Goal: Contribute content: Add original content to the website for others to see

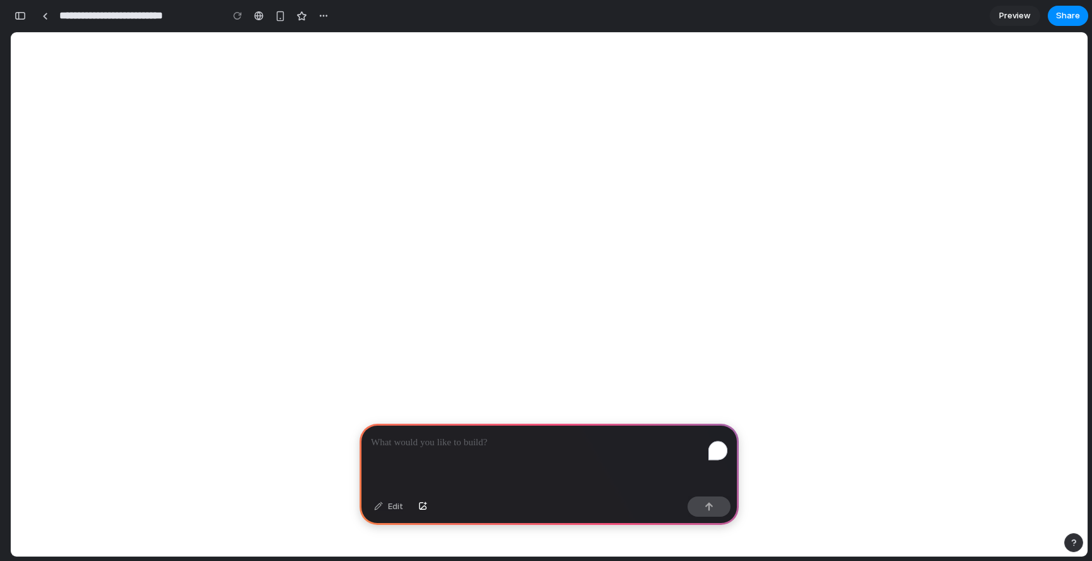
click at [498, 451] on div "To enrich screen reader interactions, please activate Accessibility in Grammarl…" at bounding box center [549, 458] width 379 height 68
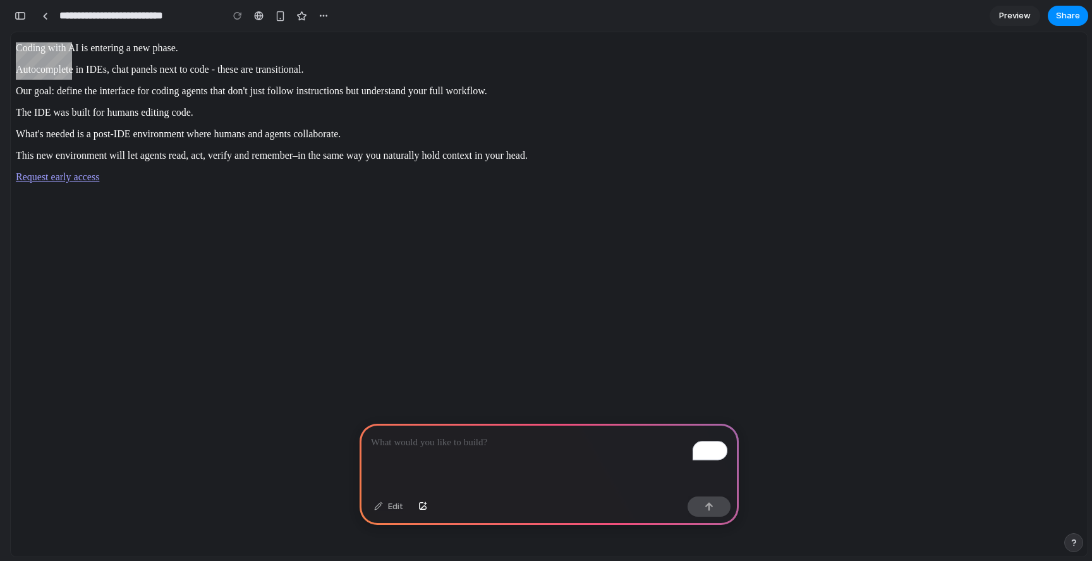
scroll to position [35, 0]
click at [526, 440] on p "To enrich screen reader interactions, please activate Accessibility in Grammarl…" at bounding box center [549, 442] width 357 height 15
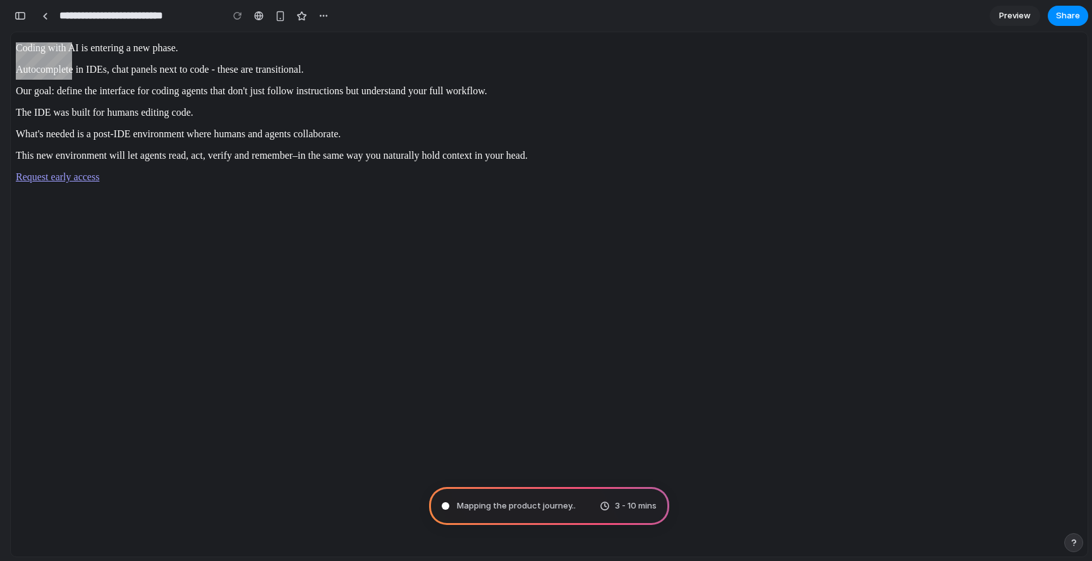
click at [1028, 9] on link "Preview" at bounding box center [1015, 16] width 51 height 20
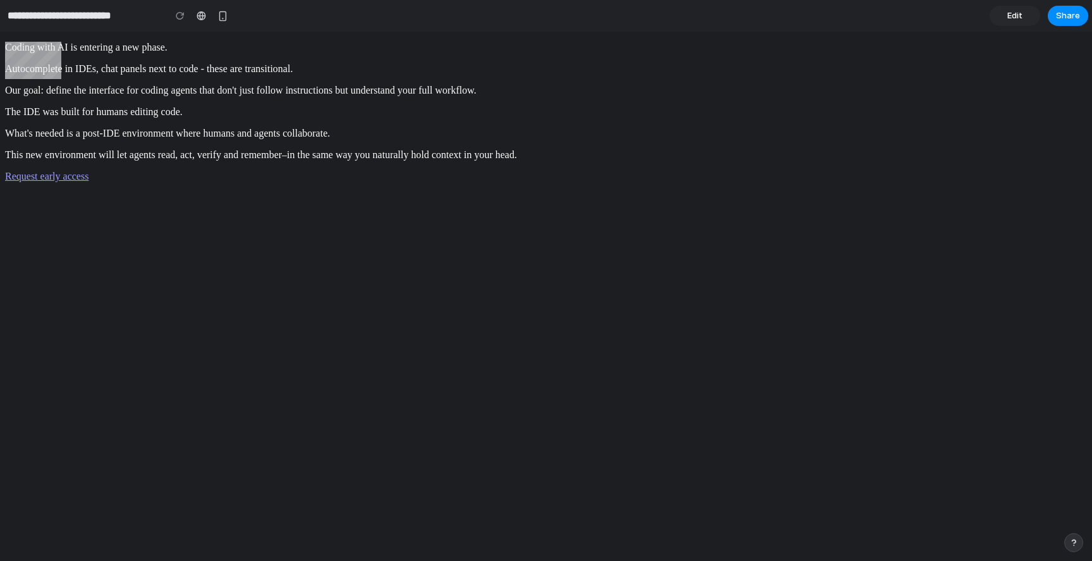
click at [89, 181] on span "Request early access" at bounding box center [46, 176] width 83 height 11
click at [1012, 14] on span "Edit" at bounding box center [1015, 15] width 15 height 13
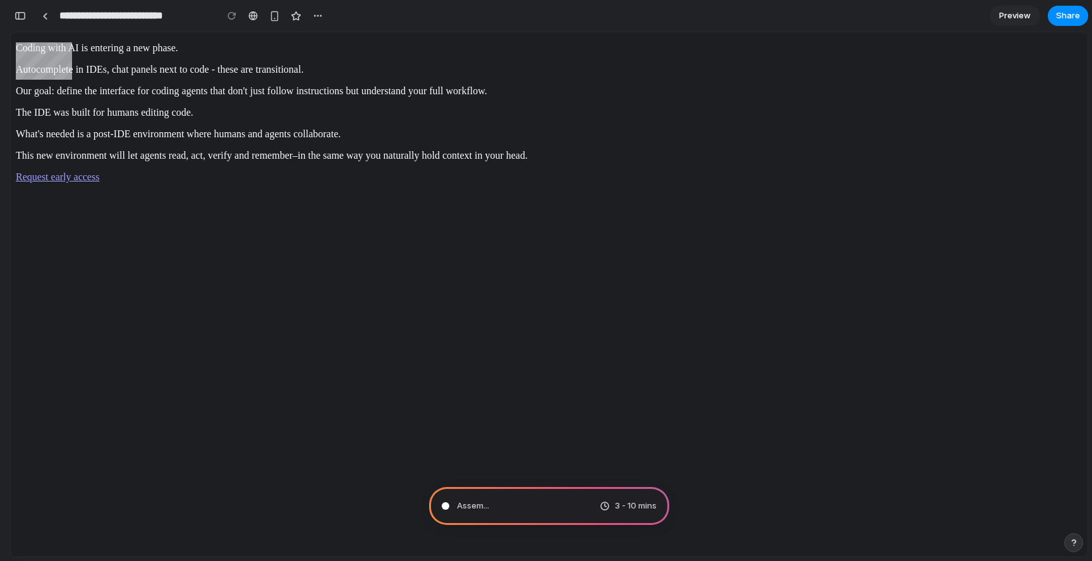
type input "**********"
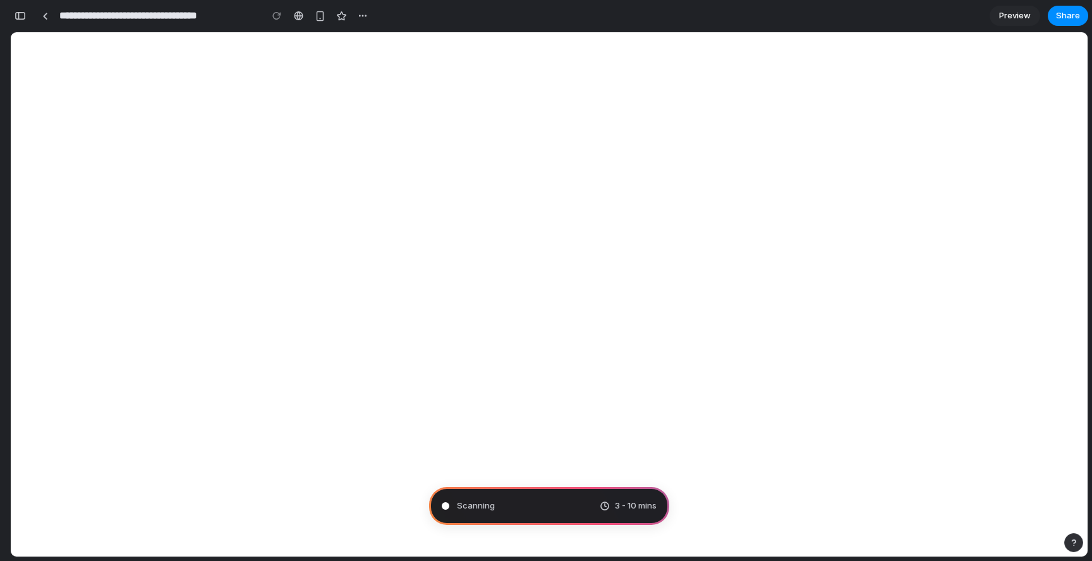
scroll to position [323, 0]
click at [16, 15] on div "button" at bounding box center [20, 15] width 11 height 9
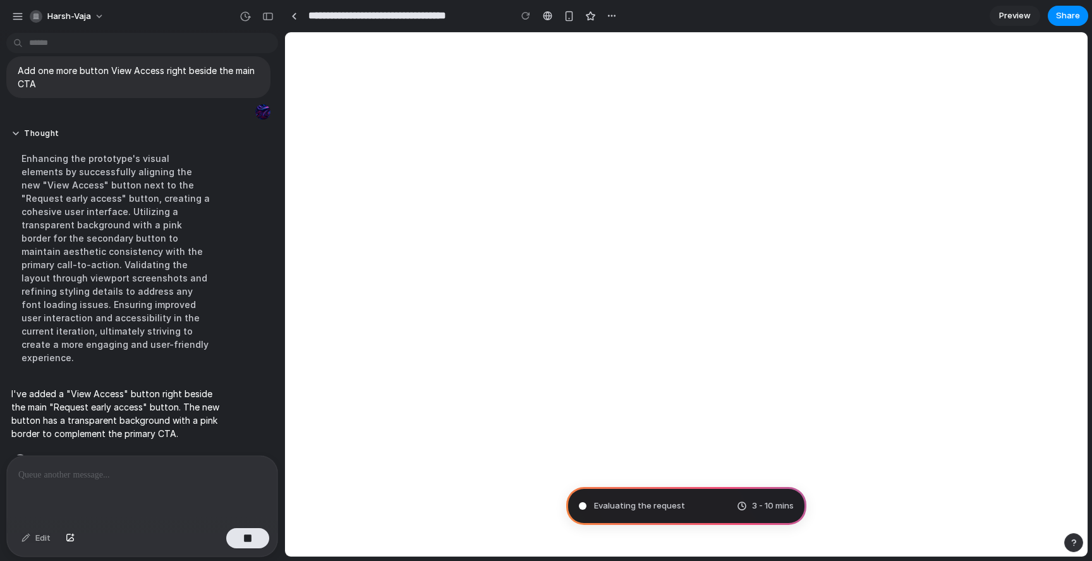
scroll to position [0, 0]
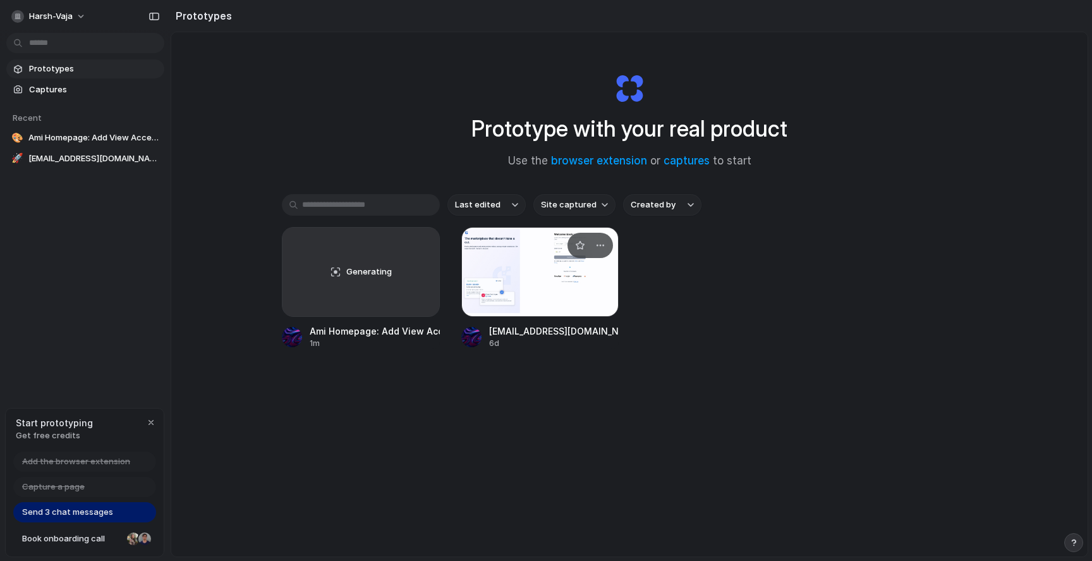
click at [518, 267] on div at bounding box center [540, 272] width 158 height 90
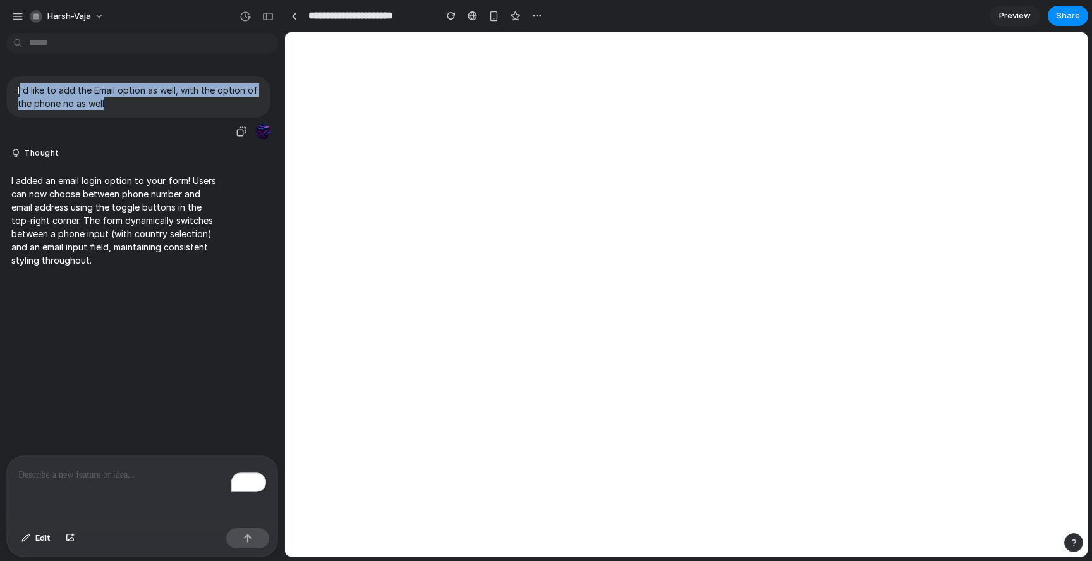
drag, startPoint x: 20, startPoint y: 92, endPoint x: 107, endPoint y: 109, distance: 89.4
click at [107, 109] on p "I'd like to add the Email option as well, with the option of the phone no as we…" at bounding box center [138, 96] width 241 height 27
click at [89, 507] on div "To enrich screen reader interactions, please activate Accessibility in Grammarl…" at bounding box center [142, 489] width 271 height 67
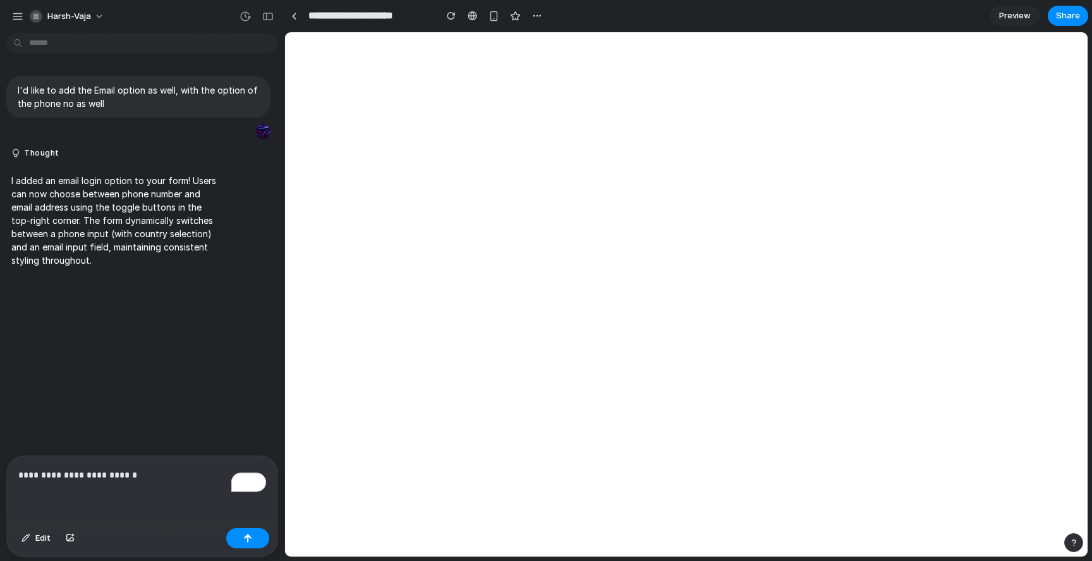
click at [150, 469] on p "**********" at bounding box center [142, 474] width 248 height 15
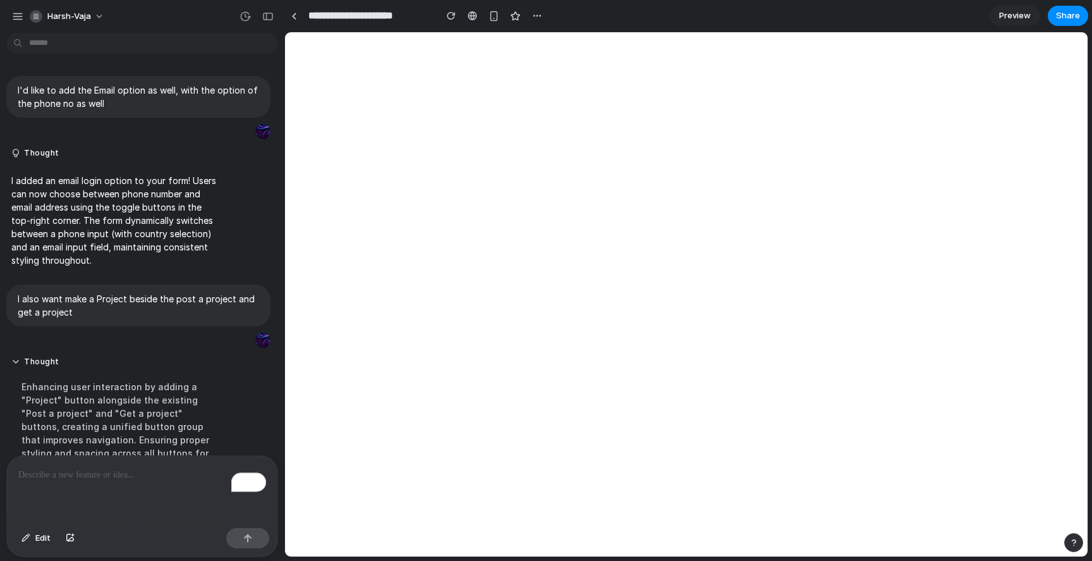
click at [284, 20] on div at bounding box center [293, 15] width 19 height 19
click at [290, 20] on link at bounding box center [293, 15] width 19 height 19
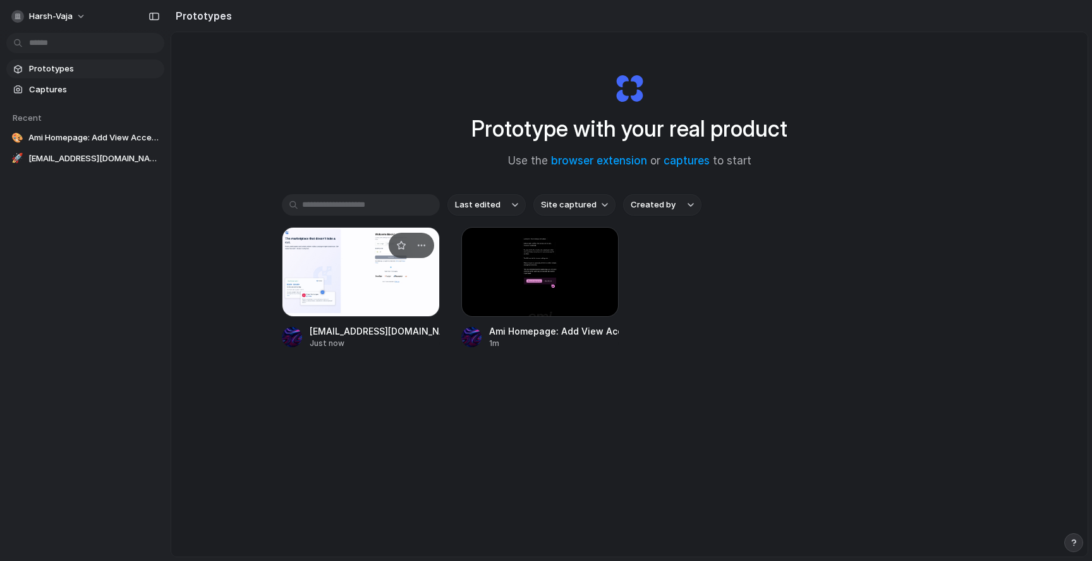
click at [289, 255] on div at bounding box center [361, 272] width 158 height 90
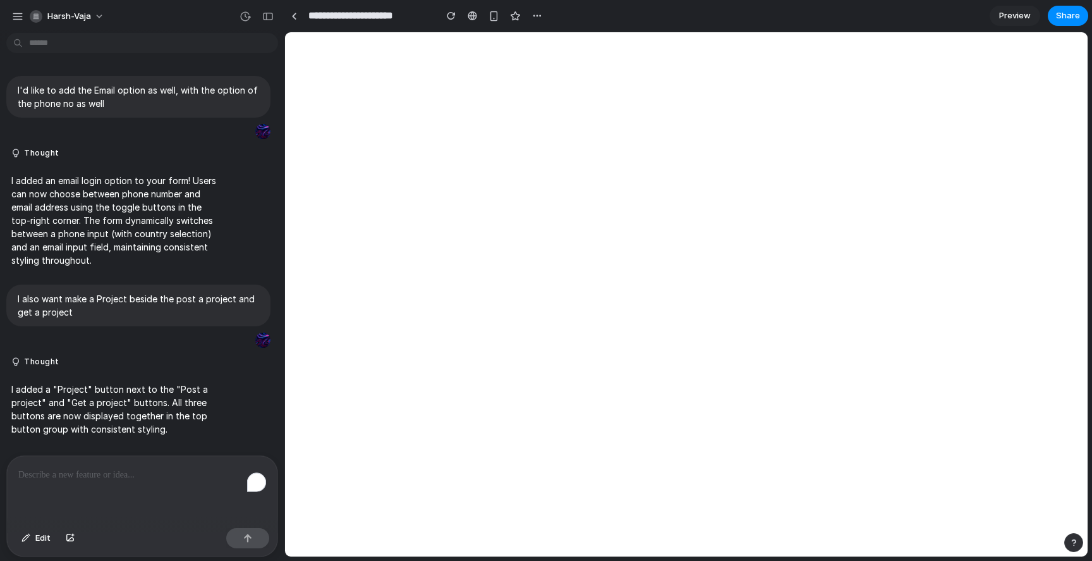
click at [1011, 19] on span "Preview" at bounding box center [1015, 15] width 32 height 13
